Goal: Task Accomplishment & Management: Complete application form

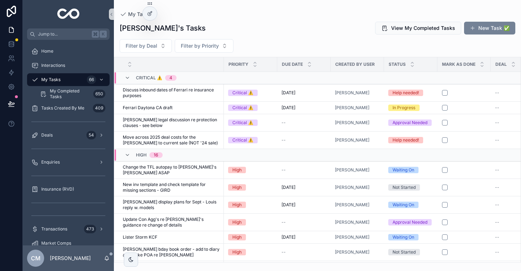
click at [483, 32] on button "New Task ✅" at bounding box center [489, 28] width 51 height 13
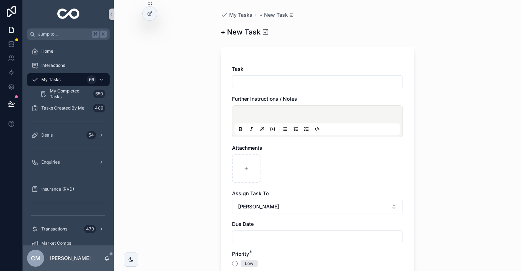
click at [250, 79] on input "scrollable content" at bounding box center [317, 82] width 170 height 10
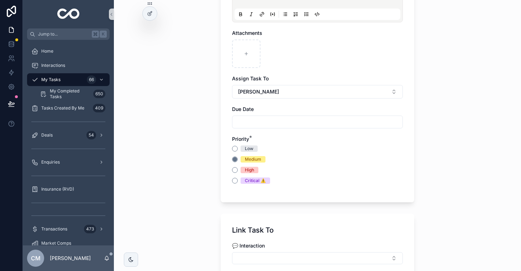
scroll to position [138, 0]
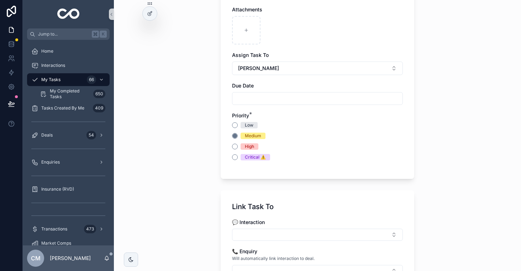
type input "**********"
click at [235, 145] on button "High" at bounding box center [235, 147] width 6 height 6
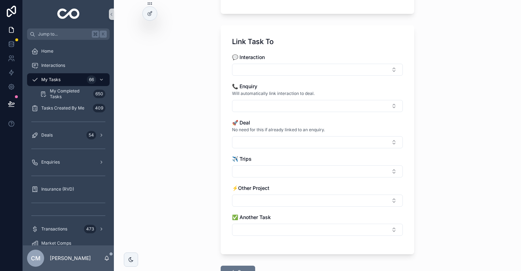
scroll to position [357, 0]
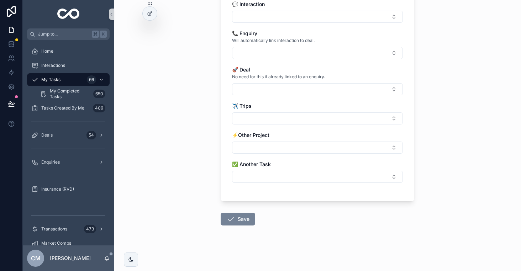
click at [237, 216] on button "Save" at bounding box center [238, 219] width 35 height 13
